Goal: Transaction & Acquisition: Purchase product/service

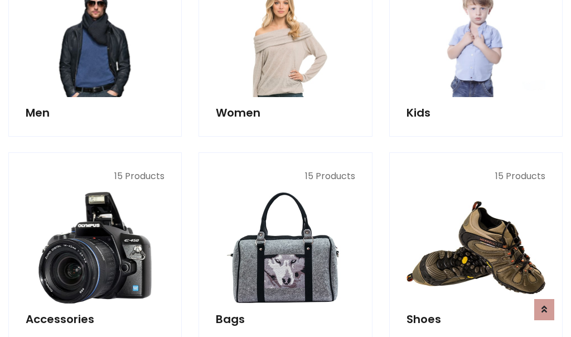
scroll to position [373, 0]
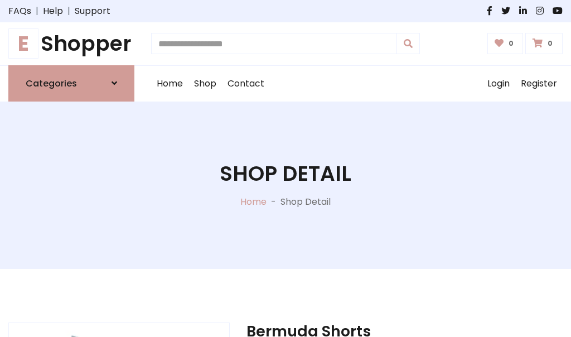
click at [71, 44] on h1 "E Shopper" at bounding box center [71, 43] width 126 height 25
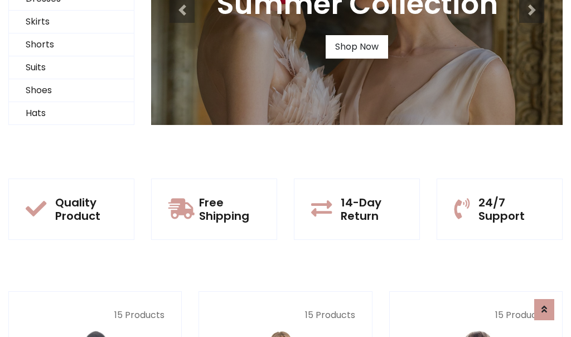
scroll to position [108, 0]
